Goal: Task Accomplishment & Management: Manage account settings

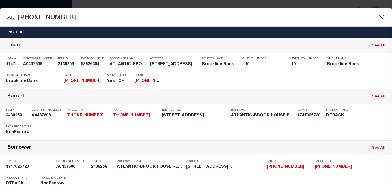
select select "100"
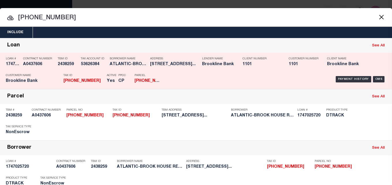
scroll to position [58, 0]
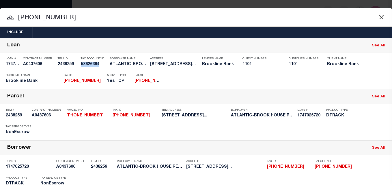
click at [34, 15] on input "287-18-17" at bounding box center [196, 18] width 392 height 10
paste input "7-55"
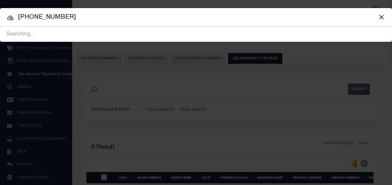
type input "[PHONE_NUMBER]"
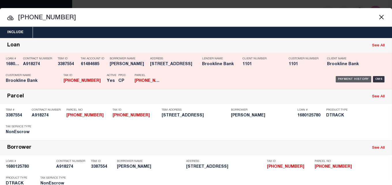
click at [350, 81] on div "Payment History" at bounding box center [354, 79] width 36 height 6
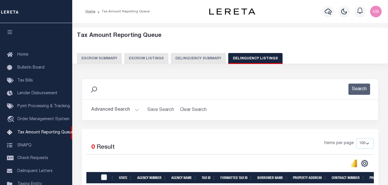
select select "100"
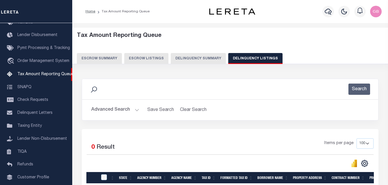
click at [136, 53] on button "Escrow Listings" at bounding box center [146, 58] width 44 height 11
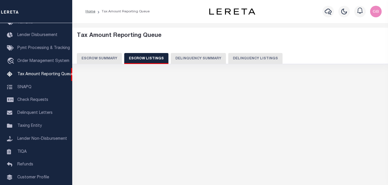
select select "100"
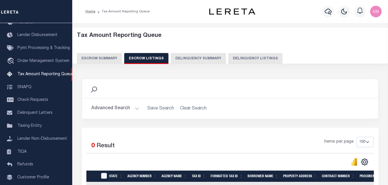
click at [137, 111] on button "Advanced Search" at bounding box center [115, 108] width 48 height 11
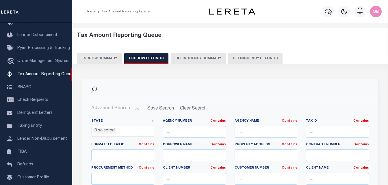
click at [234, 61] on button "Delinquency Listings" at bounding box center [255, 58] width 54 height 11
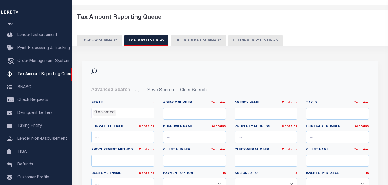
select select "100"
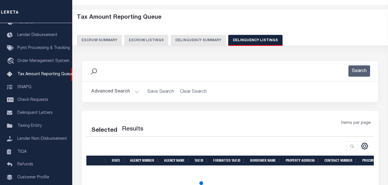
scroll to position [58, 0]
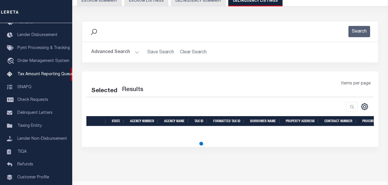
select select "100"
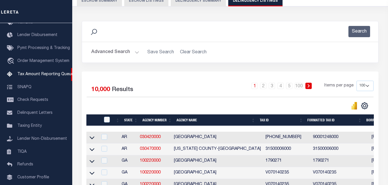
click at [137, 51] on button "Advanced Search" at bounding box center [115, 52] width 48 height 11
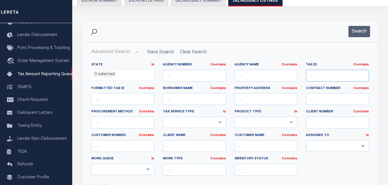
click at [321, 74] on input "text" at bounding box center [337, 76] width 63 height 12
paste input "[PHONE_NUMBER]"
type input "[PHONE_NUMBER]"
click at [360, 31] on button "Search" at bounding box center [359, 31] width 22 height 11
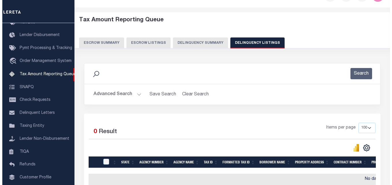
scroll to position [0, 0]
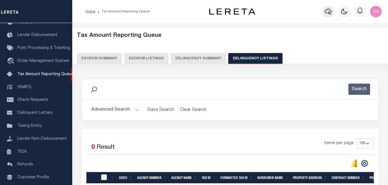
click at [330, 12] on icon "button" at bounding box center [328, 11] width 7 height 7
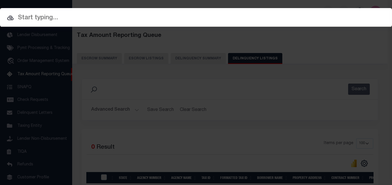
click at [187, 18] on input "text" at bounding box center [196, 18] width 392 height 10
paste input "287-16-57"
type input "287-16-57"
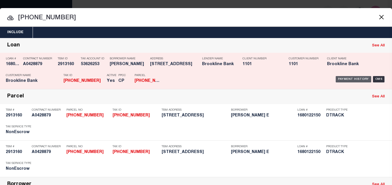
click at [358, 81] on div "Payment History" at bounding box center [354, 79] width 36 height 6
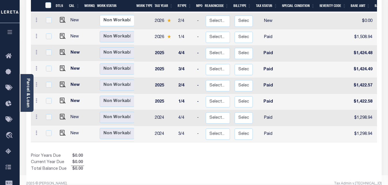
scroll to position [172, 0]
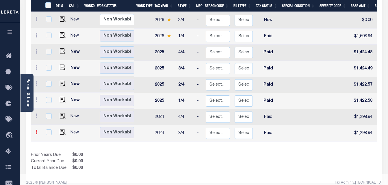
click at [37, 131] on link at bounding box center [36, 133] width 6 height 5
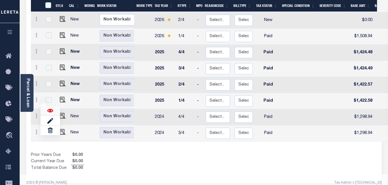
click at [50, 108] on img at bounding box center [50, 111] width 6 height 6
checkbox input "true"
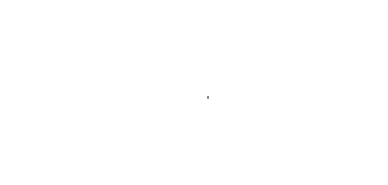
select select "PYD"
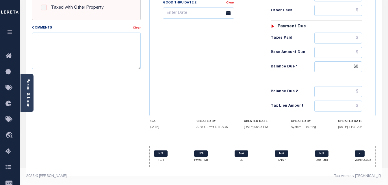
scroll to position [252, 0]
click at [359, 66] on input "$0" at bounding box center [338, 67] width 48 height 11
type input "$0.00"
type input "09/05/2025"
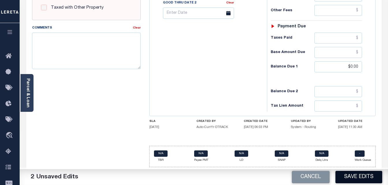
click at [354, 177] on button "Save Edits" at bounding box center [358, 177] width 47 height 12
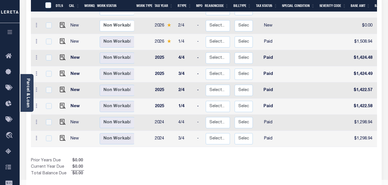
scroll to position [172, 0]
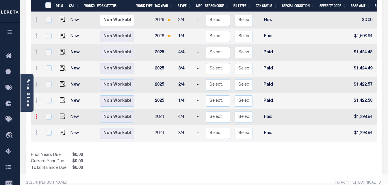
click at [37, 114] on icon at bounding box center [37, 116] width 2 height 5
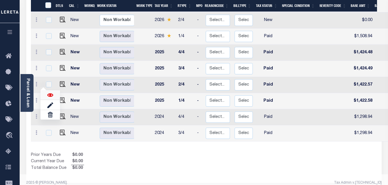
click at [50, 92] on img at bounding box center [50, 95] width 6 height 6
checkbox input "true"
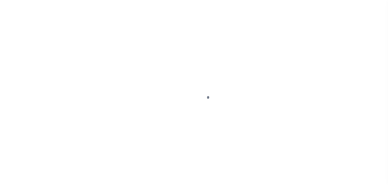
select select "PYD"
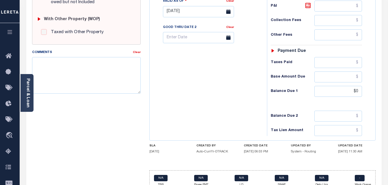
scroll to position [231, 0]
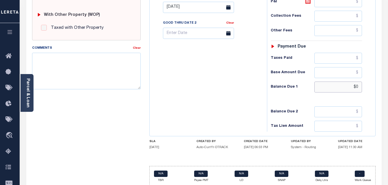
click at [358, 87] on input "$0" at bounding box center [338, 87] width 48 height 11
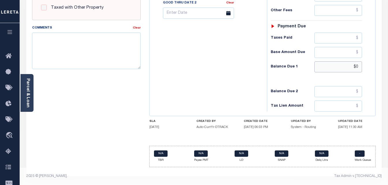
scroll to position [252, 0]
type input "$0.00"
type input "[DATE]"
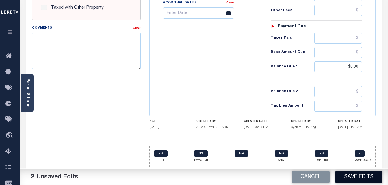
click at [361, 179] on button "Save Edits" at bounding box center [358, 177] width 47 height 12
checkbox input "false"
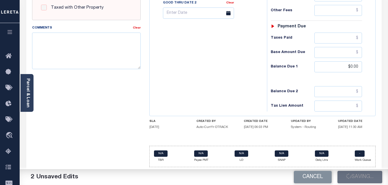
type input "$1,298.94"
type input "$0"
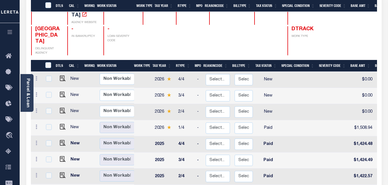
scroll to position [144, 0]
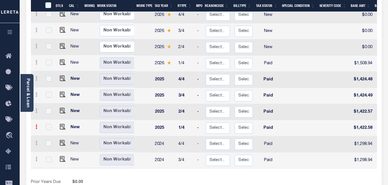
click at [35, 126] on link at bounding box center [36, 128] width 6 height 5
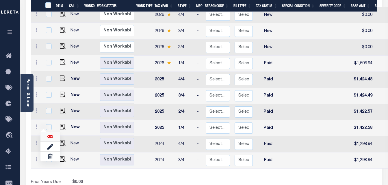
click at [51, 134] on img at bounding box center [50, 137] width 6 height 6
checkbox input "true"
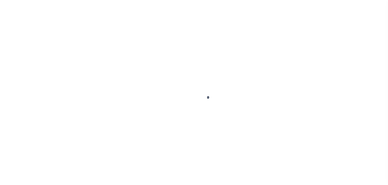
select select "PYD"
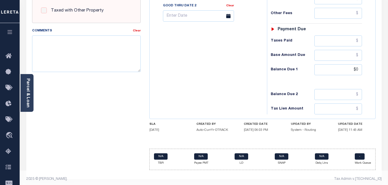
scroll to position [252, 0]
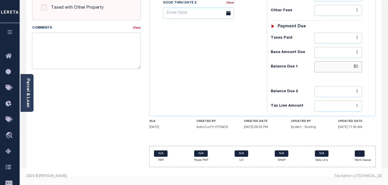
click at [357, 65] on input "$0" at bounding box center [338, 67] width 48 height 11
type input "$0.00"
type input "[DATE]"
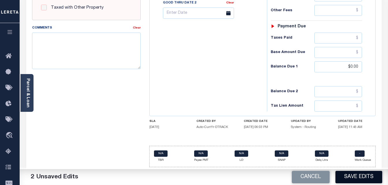
click at [351, 178] on button "Save Edits" at bounding box center [358, 177] width 47 height 12
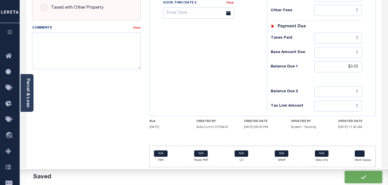
checkbox input "false"
type input "$1,422.58"
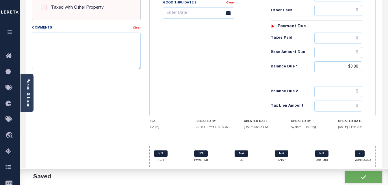
type input "$0"
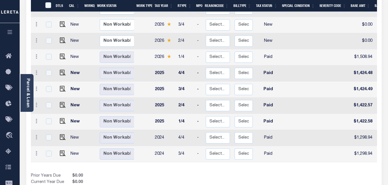
scroll to position [172, 0]
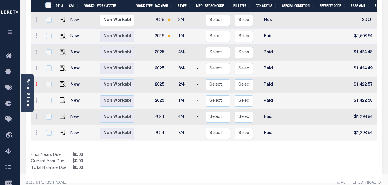
click at [34, 83] on link at bounding box center [36, 85] width 6 height 5
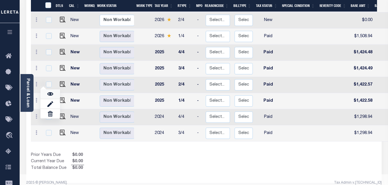
click at [50, 91] on img at bounding box center [50, 94] width 6 height 6
checkbox input "true"
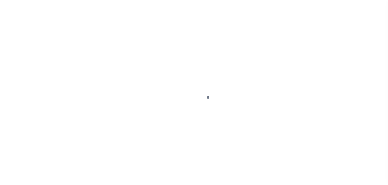
select select "PYD"
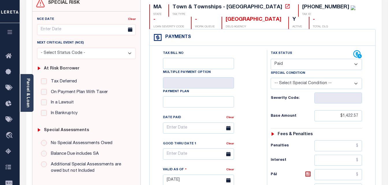
scroll to position [252, 0]
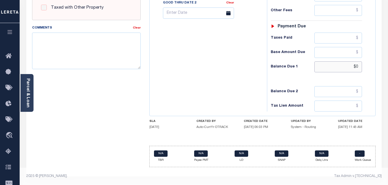
click at [358, 68] on input "$0" at bounding box center [338, 67] width 48 height 11
type input "$0.00"
type input "[DATE]"
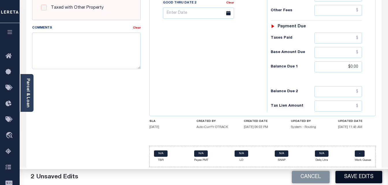
click at [369, 181] on button "Save Edits" at bounding box center [358, 177] width 47 height 12
checkbox input "false"
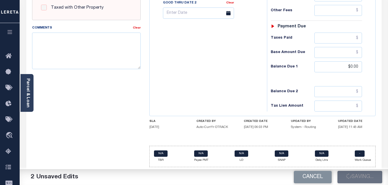
type input "$1,422.57"
type input "$0"
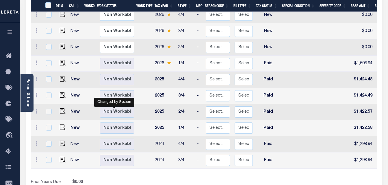
scroll to position [1, 0]
click at [36, 92] on icon at bounding box center [37, 94] width 2 height 5
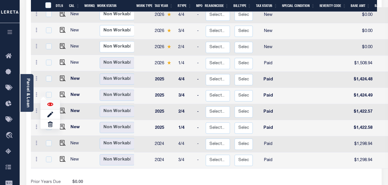
click at [50, 102] on img at bounding box center [50, 105] width 6 height 6
checkbox input "true"
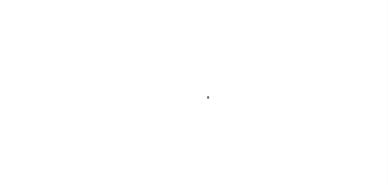
select select "PYD"
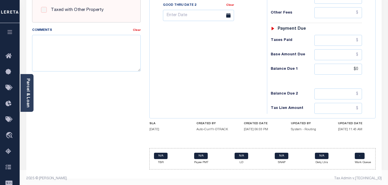
scroll to position [252, 0]
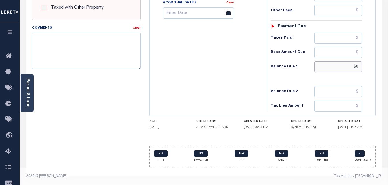
click at [358, 67] on input "$0" at bounding box center [338, 67] width 48 height 11
type input "$0.00"
type input "[DATE]"
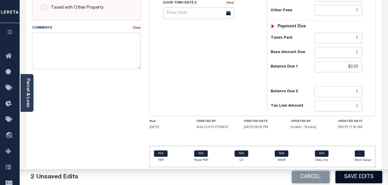
click at [362, 177] on button "Save Edits" at bounding box center [358, 177] width 47 height 12
checkbox input "false"
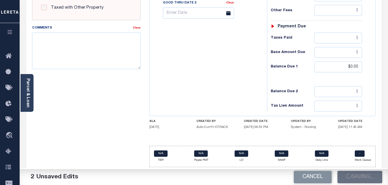
type input "$1,424.49"
type input "$0"
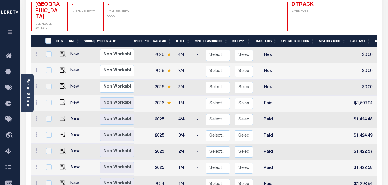
scroll to position [116, 0]
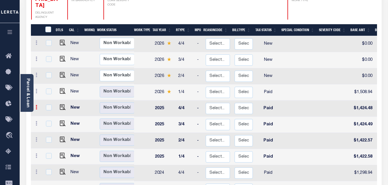
click at [37, 105] on icon at bounding box center [37, 107] width 2 height 5
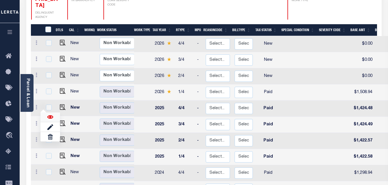
click at [51, 114] on img at bounding box center [50, 117] width 6 height 6
checkbox input "true"
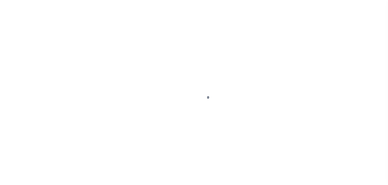
select select "PYD"
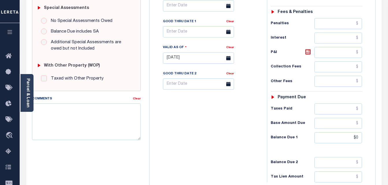
scroll to position [252, 0]
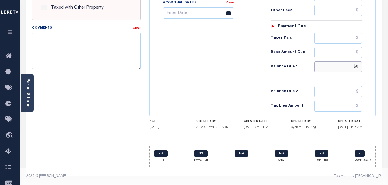
click at [360, 68] on input "$0" at bounding box center [338, 67] width 48 height 11
type input "$0.00"
type input "[DATE]"
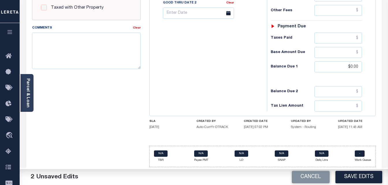
click at [360, 178] on button "Save Edits" at bounding box center [358, 177] width 47 height 12
checkbox input "false"
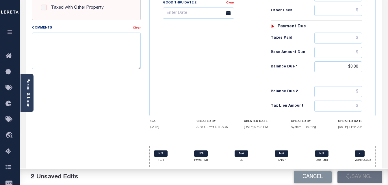
type input "$1,424.48"
type input "$0"
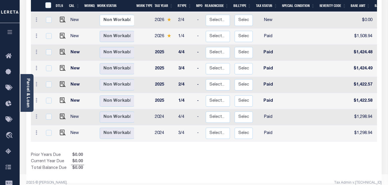
scroll to position [143, 0]
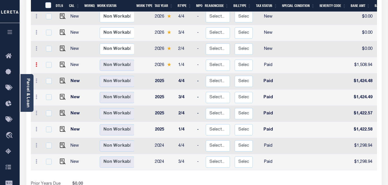
click at [35, 63] on link at bounding box center [36, 65] width 6 height 5
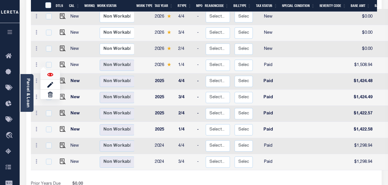
click at [51, 72] on img at bounding box center [50, 75] width 6 height 6
checkbox input "true"
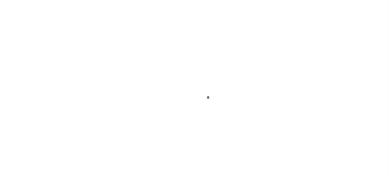
select select "PYD"
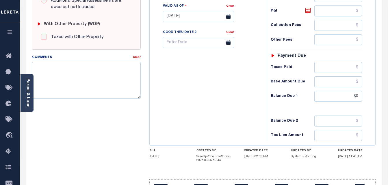
scroll to position [256, 0]
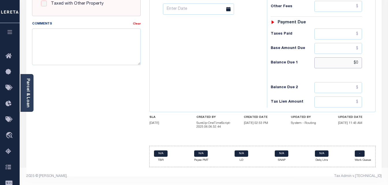
click at [360, 63] on input "$0" at bounding box center [338, 62] width 48 height 11
type input "$0.00"
type input "09/05/2025"
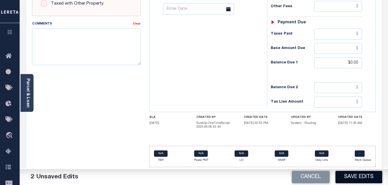
click at [356, 175] on button "Save Edits" at bounding box center [358, 177] width 47 height 12
checkbox input "false"
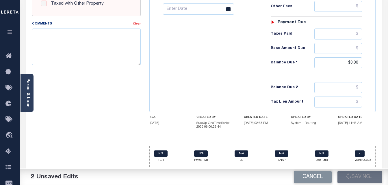
type input "$1,508.94"
type input "$0"
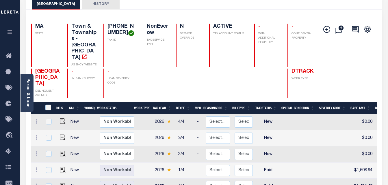
scroll to position [58, 0]
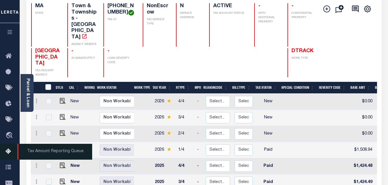
click at [8, 154] on icon at bounding box center [9, 151] width 9 height 7
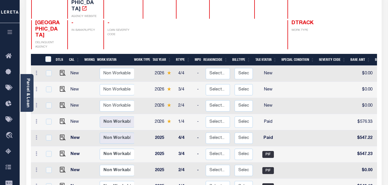
scroll to position [87, 0]
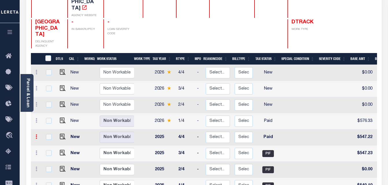
click at [36, 135] on icon at bounding box center [37, 137] width 2 height 5
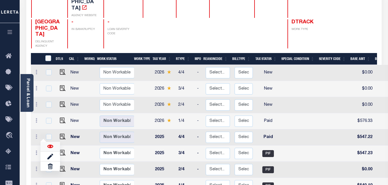
click at [47, 144] on img at bounding box center [50, 147] width 6 height 6
checkbox input "true"
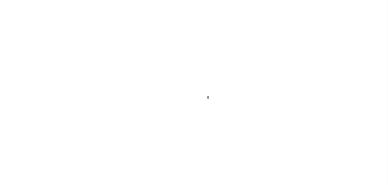
select select "PYD"
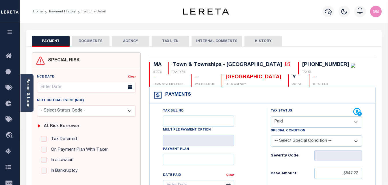
click at [94, 46] on button "DOCUMENTS" at bounding box center [91, 41] width 38 height 11
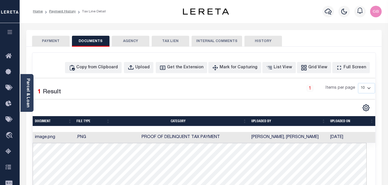
click at [47, 44] on button "PAYMENT" at bounding box center [51, 41] width 38 height 11
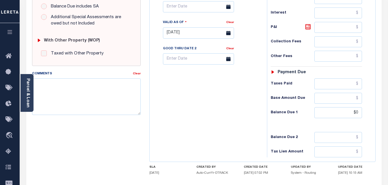
scroll to position [250, 0]
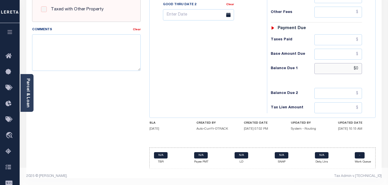
click at [358, 67] on input "$0" at bounding box center [338, 68] width 48 height 11
type input "$0.00"
type input "[DATE]"
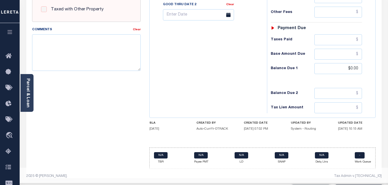
drag, startPoint x: 229, startPoint y: 86, endPoint x: 287, endPoint y: 118, distance: 66.5
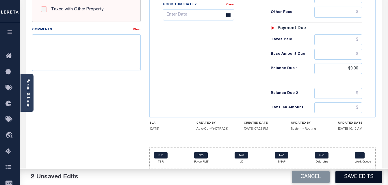
click at [359, 178] on button "Save Edits" at bounding box center [358, 177] width 47 height 12
checkbox input "false"
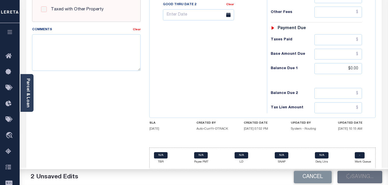
type input "$547.22"
type input "$0"
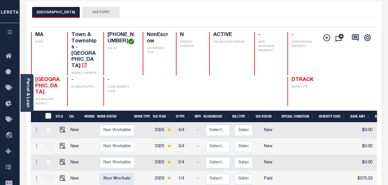
scroll to position [1, 0]
click at [36, 176] on icon at bounding box center [37, 178] width 2 height 5
click at [51, 154] on img at bounding box center [50, 157] width 6 height 6
checkbox input "true"
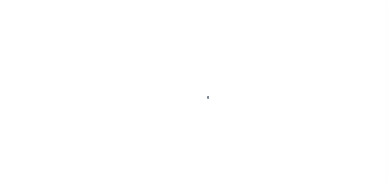
select select "PYD"
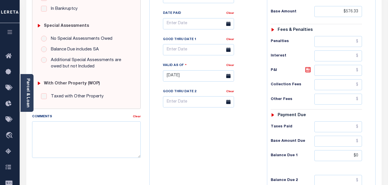
scroll to position [256, 0]
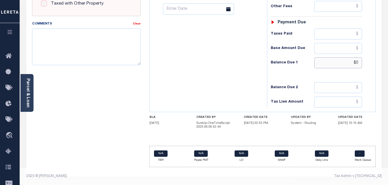
click at [359, 64] on input "$0" at bounding box center [338, 62] width 48 height 11
click at [358, 63] on input "$0" at bounding box center [338, 62] width 48 height 11
type input "$0.00"
type input "[DATE]"
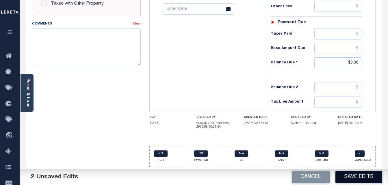
click at [362, 178] on button "Save Edits" at bounding box center [358, 177] width 47 height 12
checkbox input "false"
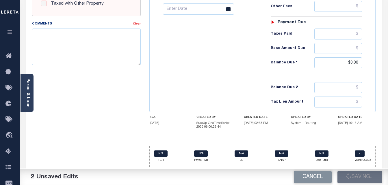
type input "$576.33"
type input "$0"
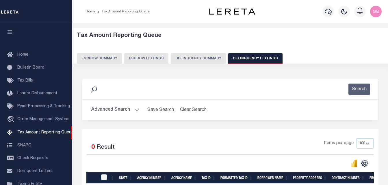
select select "100"
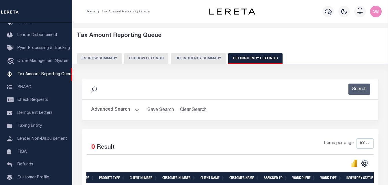
click at [293, 37] on h5 "Tax Amount Reporting Queue" at bounding box center [230, 35] width 307 height 7
click at [131, 109] on button "Advanced Search" at bounding box center [115, 110] width 48 height 11
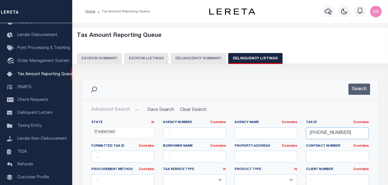
click at [319, 133] on input "214-19-01" at bounding box center [337, 134] width 63 height 12
paste input "87-15-62"
type input "[PHONE_NUMBER]"
click at [361, 88] on button "Search" at bounding box center [359, 89] width 22 height 11
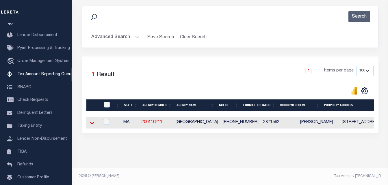
click at [93, 120] on icon at bounding box center [92, 123] width 5 height 6
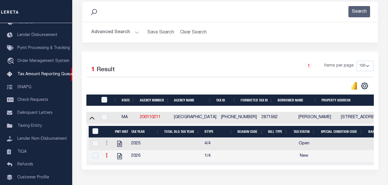
click at [106, 157] on icon at bounding box center [107, 155] width 2 height 5
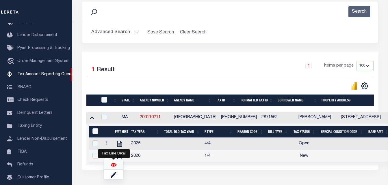
click at [112, 166] on img "" at bounding box center [114, 165] width 6 height 6
checkbox input "true"
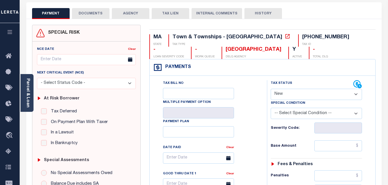
scroll to position [29, 0]
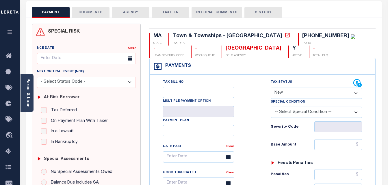
click at [287, 93] on select "- Select Status Code - Open Due/Unpaid Paid Incomplete No Tax Due Internal Refu…" at bounding box center [317, 93] width 92 height 11
select select "PYD"
click at [271, 88] on select "- Select Status Code - Open Due/Unpaid Paid Incomplete No Tax Due Internal Refu…" at bounding box center [317, 93] width 92 height 11
type input "[DATE]"
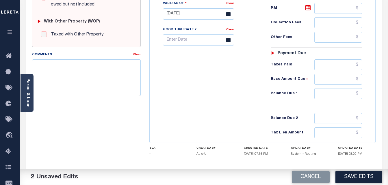
scroll to position [252, 0]
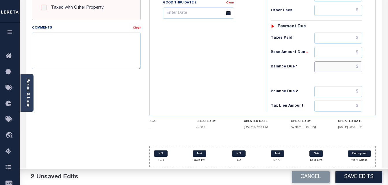
click at [359, 67] on input "text" at bounding box center [338, 67] width 48 height 11
type input "$0.00"
click at [353, 178] on button "Save Edits" at bounding box center [358, 177] width 47 height 12
checkbox input "false"
type input "$0"
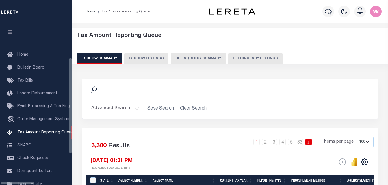
select select "100"
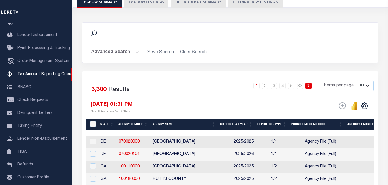
scroll to position [58, 0]
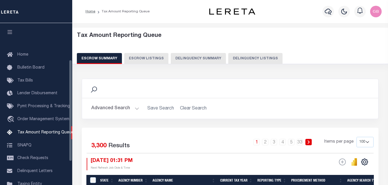
click at [252, 58] on button "Delinquency Listings" at bounding box center [255, 58] width 54 height 11
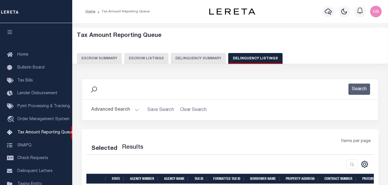
click at [252, 58] on button "Delinquency Listings" at bounding box center [255, 58] width 54 height 11
select select
select select "100"
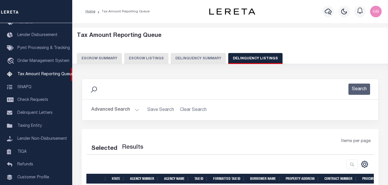
click at [135, 109] on button "Advanced Search" at bounding box center [115, 110] width 48 height 11
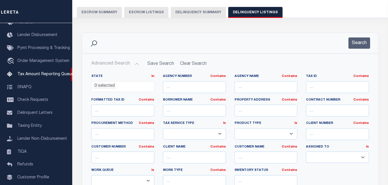
select select "100"
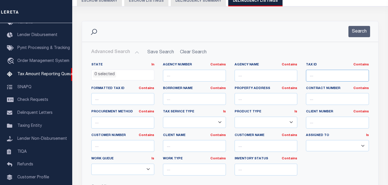
click at [324, 79] on input "text" at bounding box center [337, 76] width 63 height 12
type input "[PHONE_NUMBER]"
click at [359, 31] on button "Search" at bounding box center [359, 31] width 22 height 11
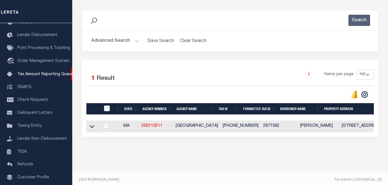
scroll to position [78, 0]
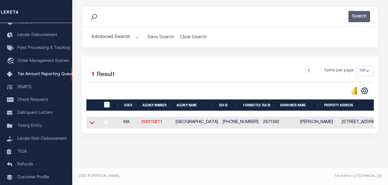
click at [90, 120] on icon at bounding box center [92, 123] width 5 height 6
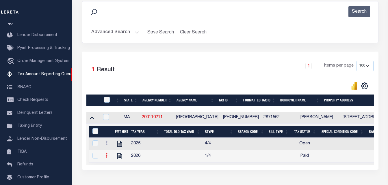
click at [107, 158] on icon at bounding box center [107, 155] width 2 height 5
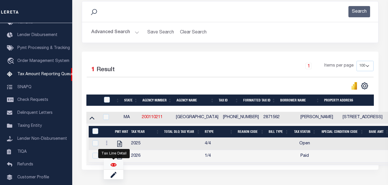
click at [114, 165] on img "" at bounding box center [114, 165] width 6 height 6
checkbox input "true"
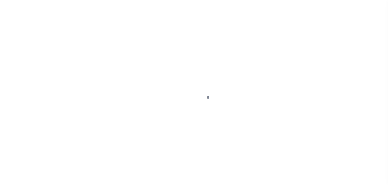
select select "PYD"
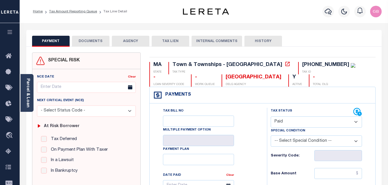
click at [91, 38] on button "DOCUMENTS" at bounding box center [91, 41] width 38 height 11
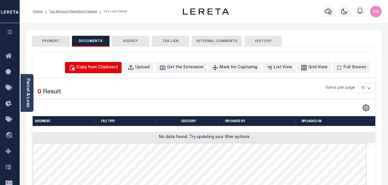
click at [106, 66] on div "Copy from Clipboard" at bounding box center [97, 68] width 42 height 6
select select "POP"
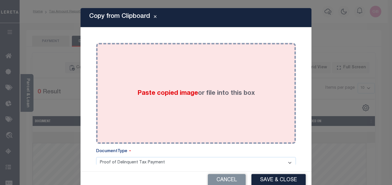
click at [181, 102] on div "Paste copied image or file into this box" at bounding box center [196, 93] width 191 height 92
click at [183, 102] on div "Paste copied image or file into this box" at bounding box center [196, 93] width 191 height 92
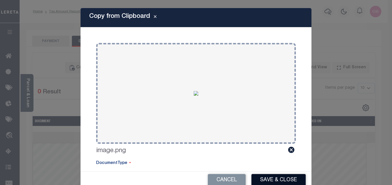
click at [271, 176] on button "Save & Close" at bounding box center [279, 180] width 54 height 12
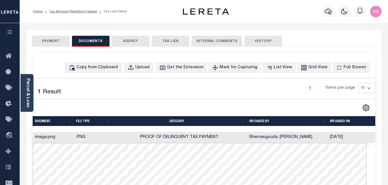
click at [63, 40] on button "PAYMENT" at bounding box center [51, 41] width 38 height 11
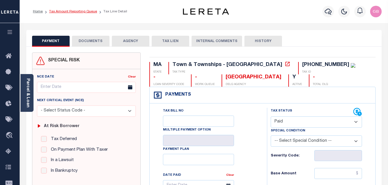
click at [62, 12] on link "Tax Amount Reporting Queue" at bounding box center [73, 11] width 48 height 3
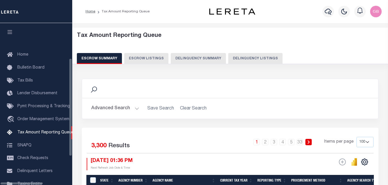
select select "100"
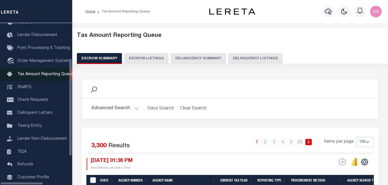
scroll to position [58, 0]
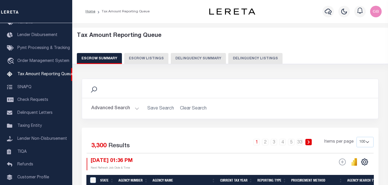
click at [211, 62] on button "Delinquency Summary" at bounding box center [198, 58] width 55 height 11
click at [240, 59] on button "Delinquency Listings" at bounding box center [255, 58] width 54 height 11
select select "100"
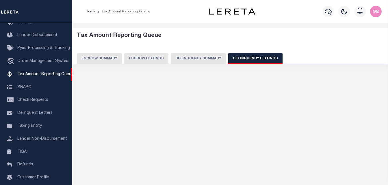
select select "100"
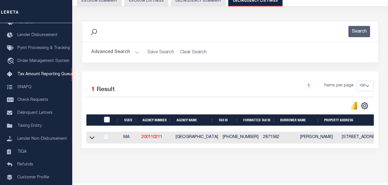
scroll to position [78, 0]
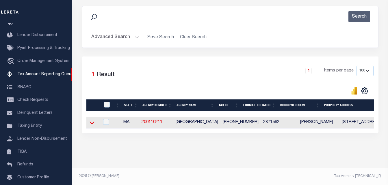
click at [91, 122] on icon at bounding box center [92, 123] width 5 height 3
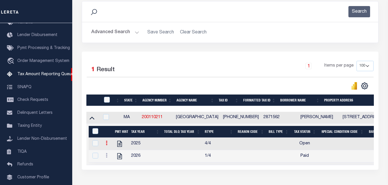
click at [107, 146] on icon at bounding box center [107, 143] width 2 height 5
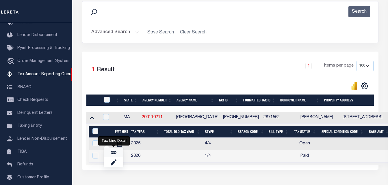
click at [116, 154] on img "" at bounding box center [114, 153] width 6 height 6
checkbox input "true"
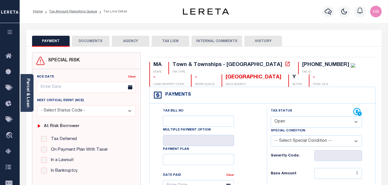
click at [289, 123] on select "- Select Status Code - Open Due/Unpaid Paid Incomplete No Tax Due Internal Refu…" at bounding box center [317, 122] width 92 height 11
select select "PYD"
click at [271, 117] on select "- Select Status Code - Open Due/Unpaid Paid Incomplete No Tax Due Internal Refu…" at bounding box center [317, 122] width 92 height 11
type input "[DATE]"
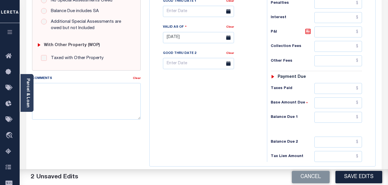
scroll to position [202, 0]
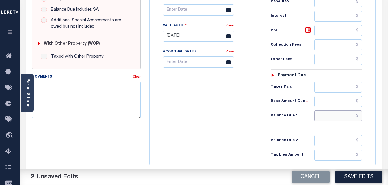
click at [359, 115] on input "text" at bounding box center [338, 116] width 48 height 11
type input "$0.00"
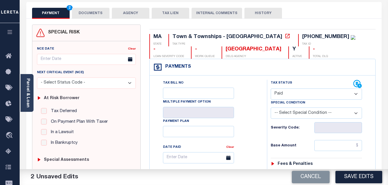
scroll to position [0, 0]
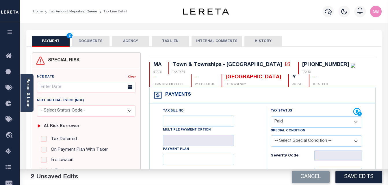
click at [88, 42] on button "DOCUMENTS" at bounding box center [91, 41] width 38 height 11
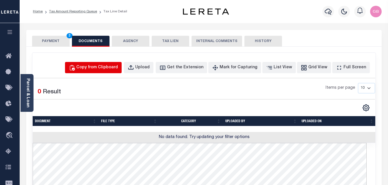
click at [113, 69] on div "Copy from Clipboard" at bounding box center [97, 68] width 42 height 6
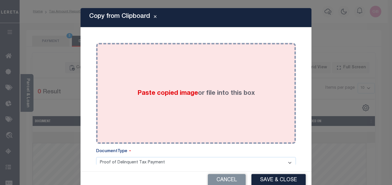
click at [179, 105] on div "Paste copied image or file into this box" at bounding box center [196, 93] width 191 height 92
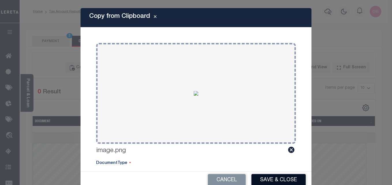
click at [279, 179] on button "Save & Close" at bounding box center [279, 180] width 54 height 12
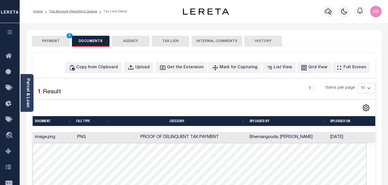
click at [52, 39] on button "PAYMENT 3" at bounding box center [51, 41] width 38 height 11
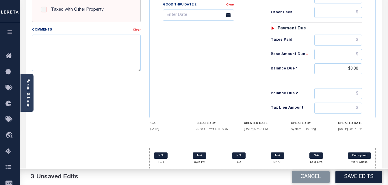
scroll to position [250, 0]
click at [368, 176] on button "Save Edits" at bounding box center [358, 177] width 47 height 12
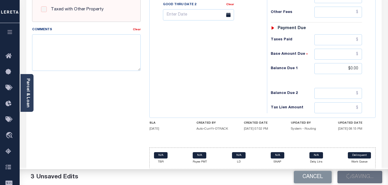
checkbox input "false"
type input "$0"
